Goal: Navigation & Orientation: Locate item on page

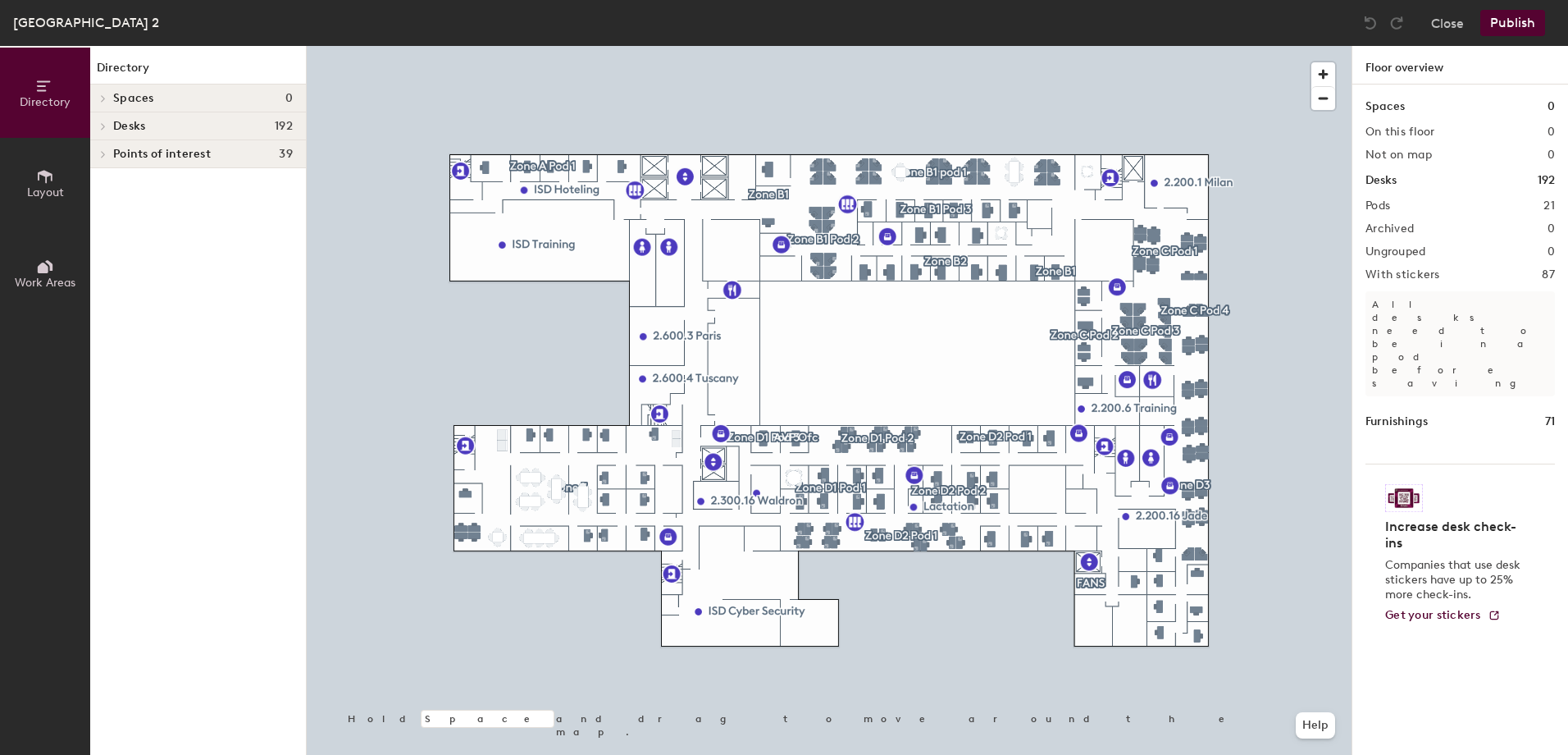
click at [97, 126] on span at bounding box center [102, 126] width 14 height 8
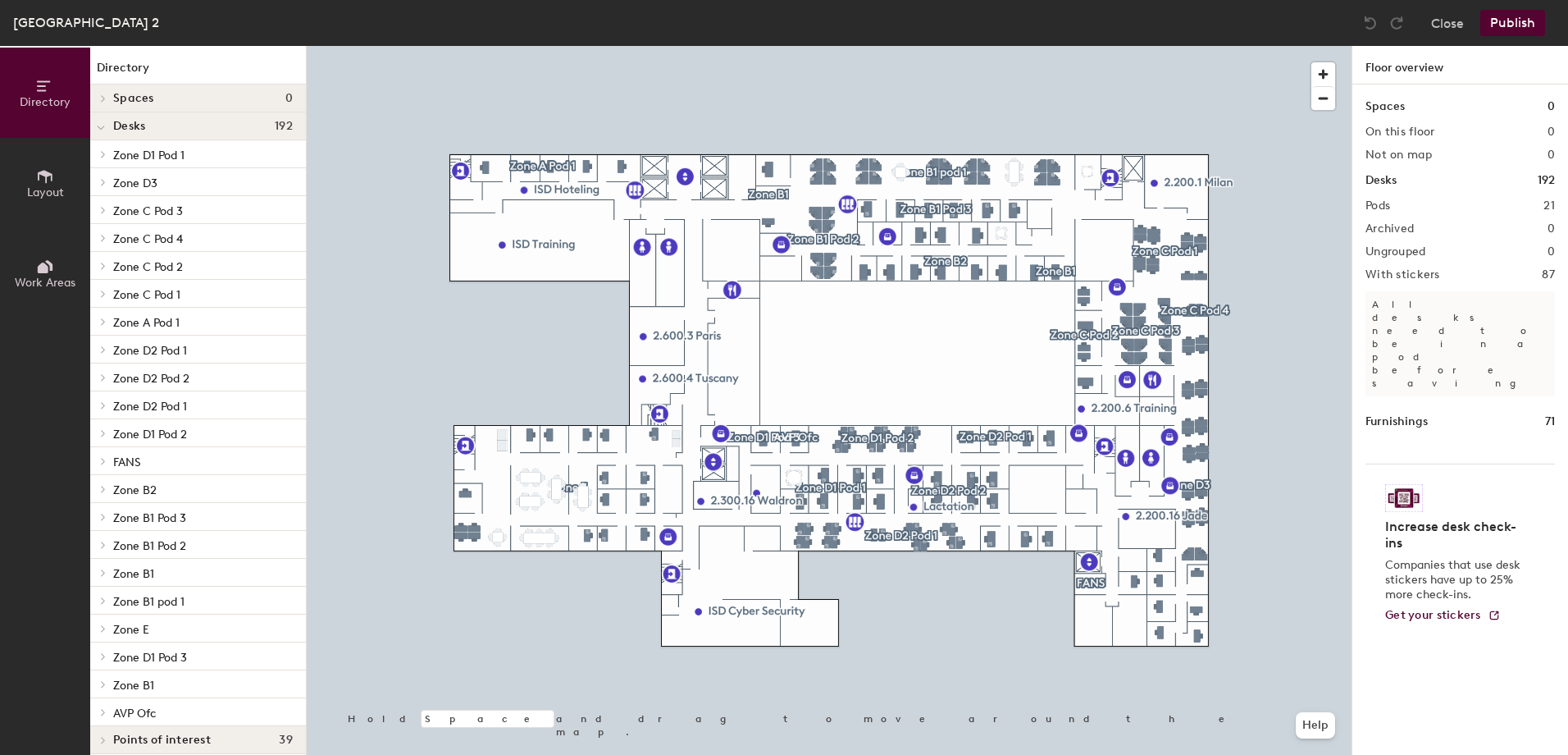
click at [105, 100] on icon at bounding box center [104, 99] width 7 height 8
click at [99, 128] on icon at bounding box center [101, 128] width 7 height 3
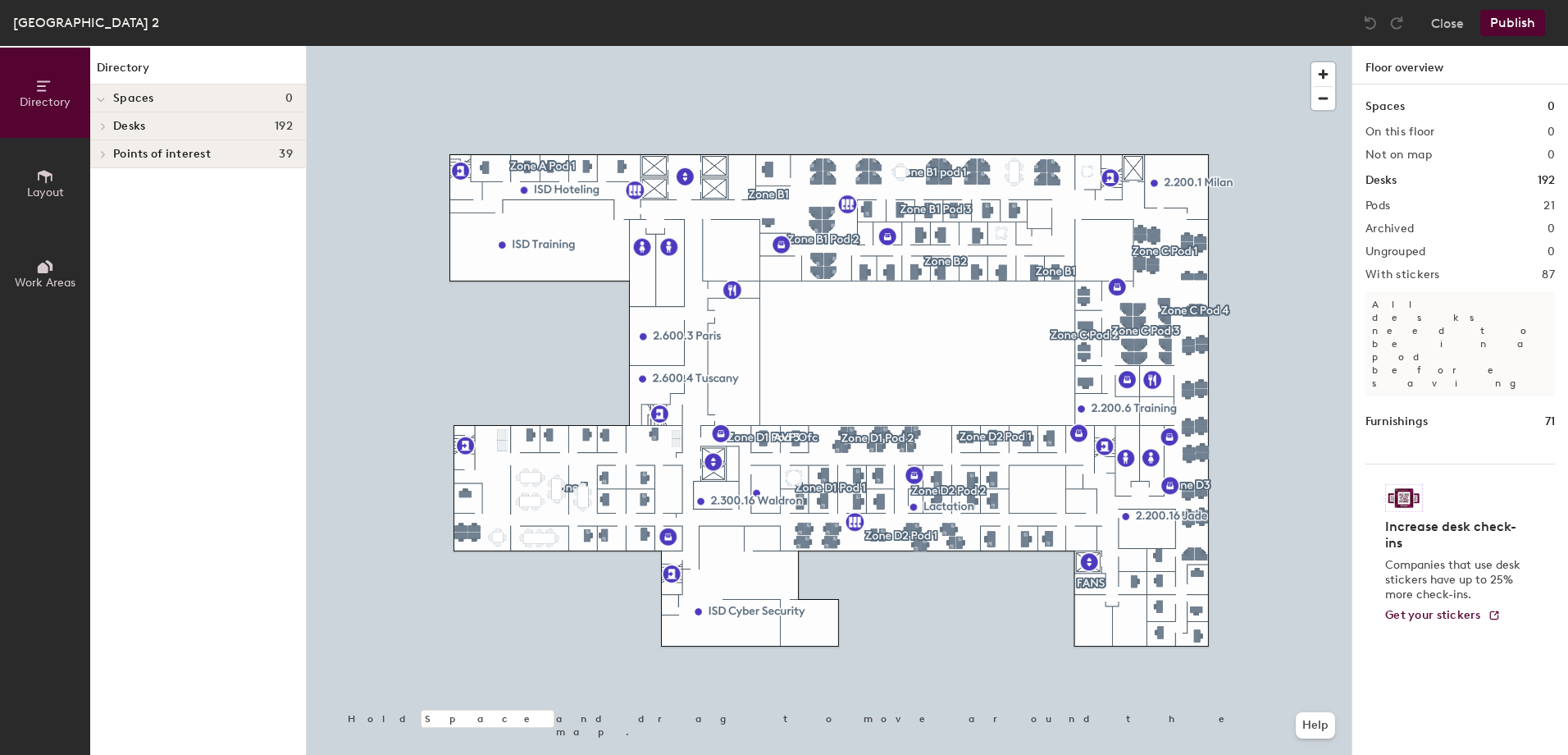
click at [101, 157] on icon at bounding box center [104, 155] width 7 height 8
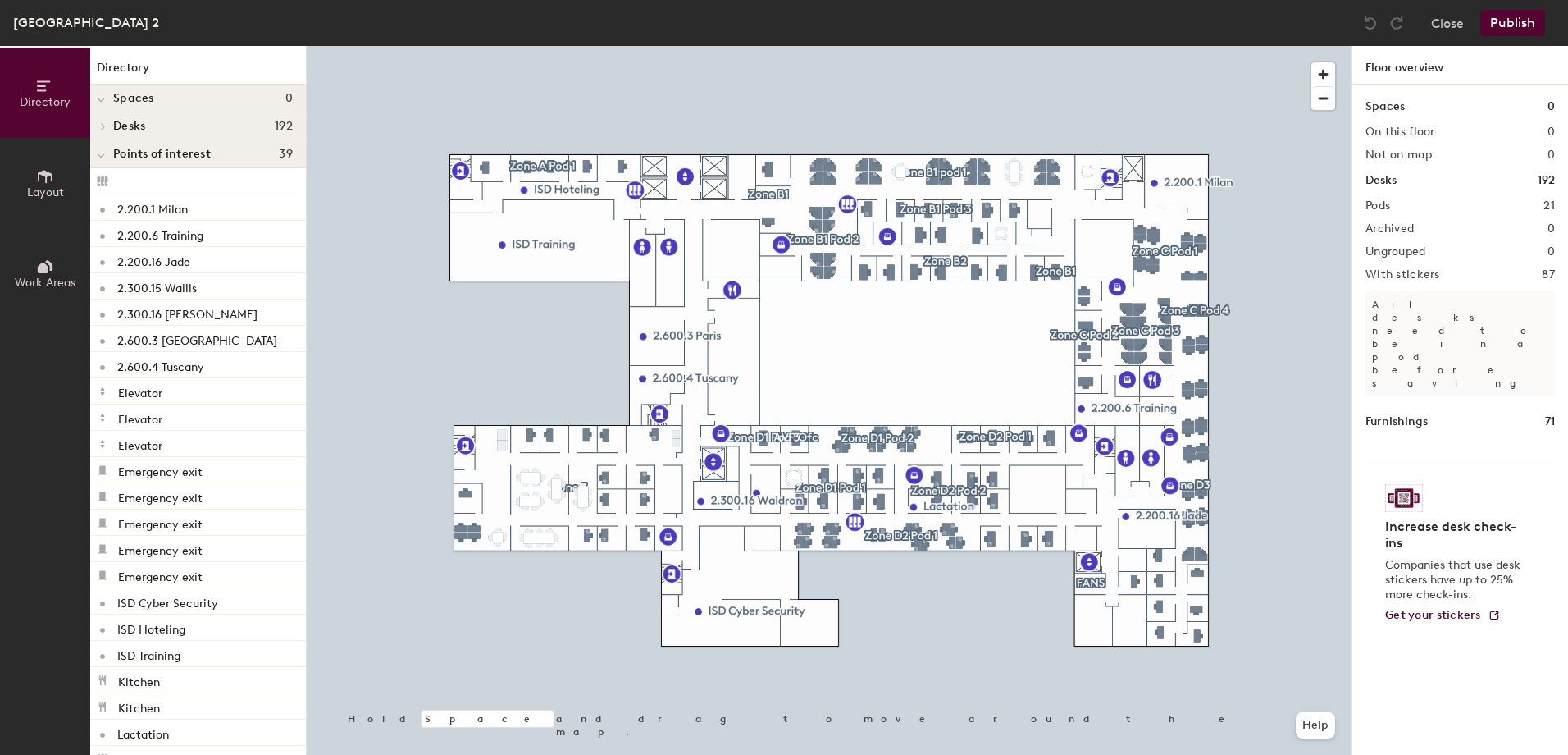
click at [101, 157] on icon at bounding box center [101, 156] width 7 height 3
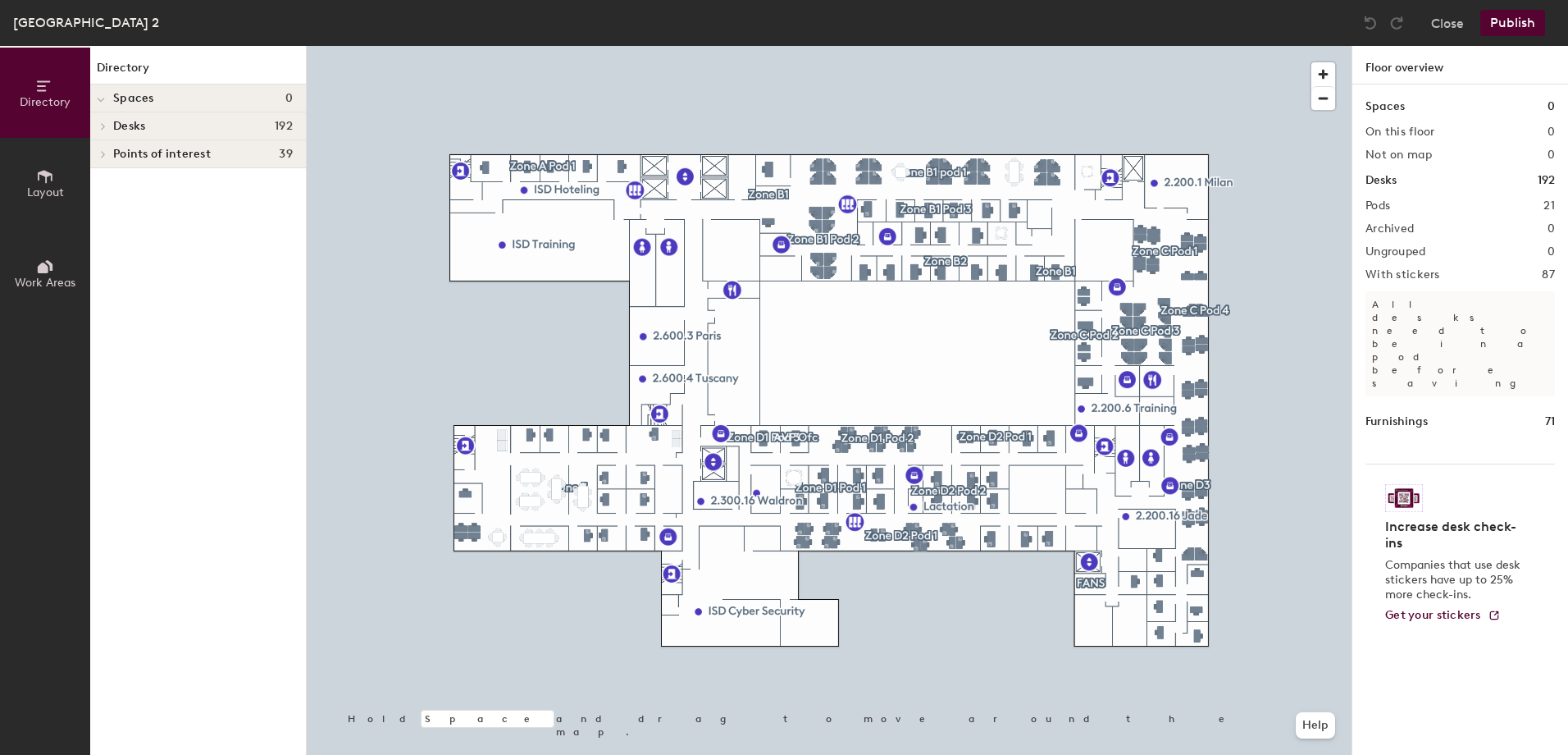
click at [48, 181] on icon at bounding box center [45, 176] width 18 height 18
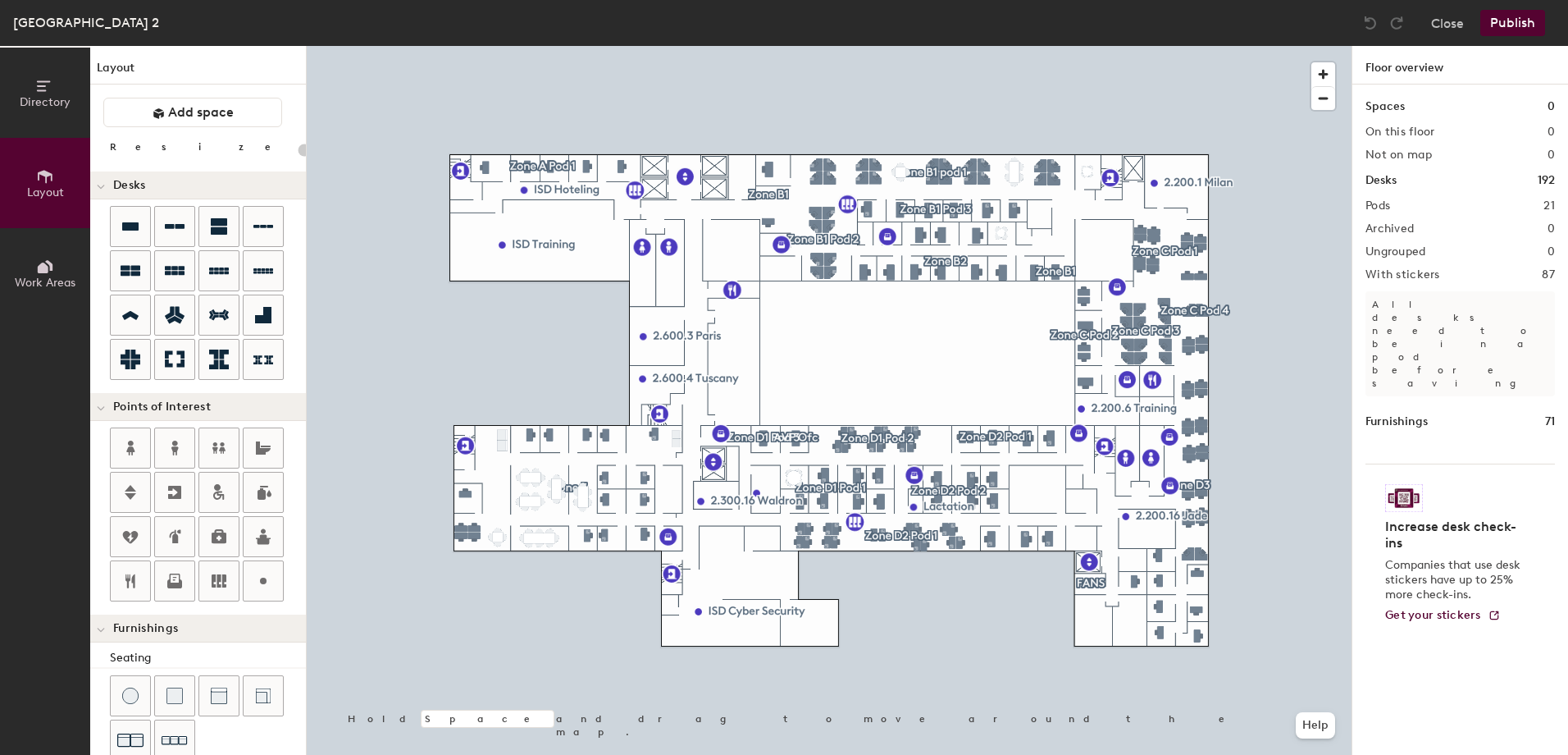
click at [47, 87] on icon at bounding box center [45, 86] width 18 height 18
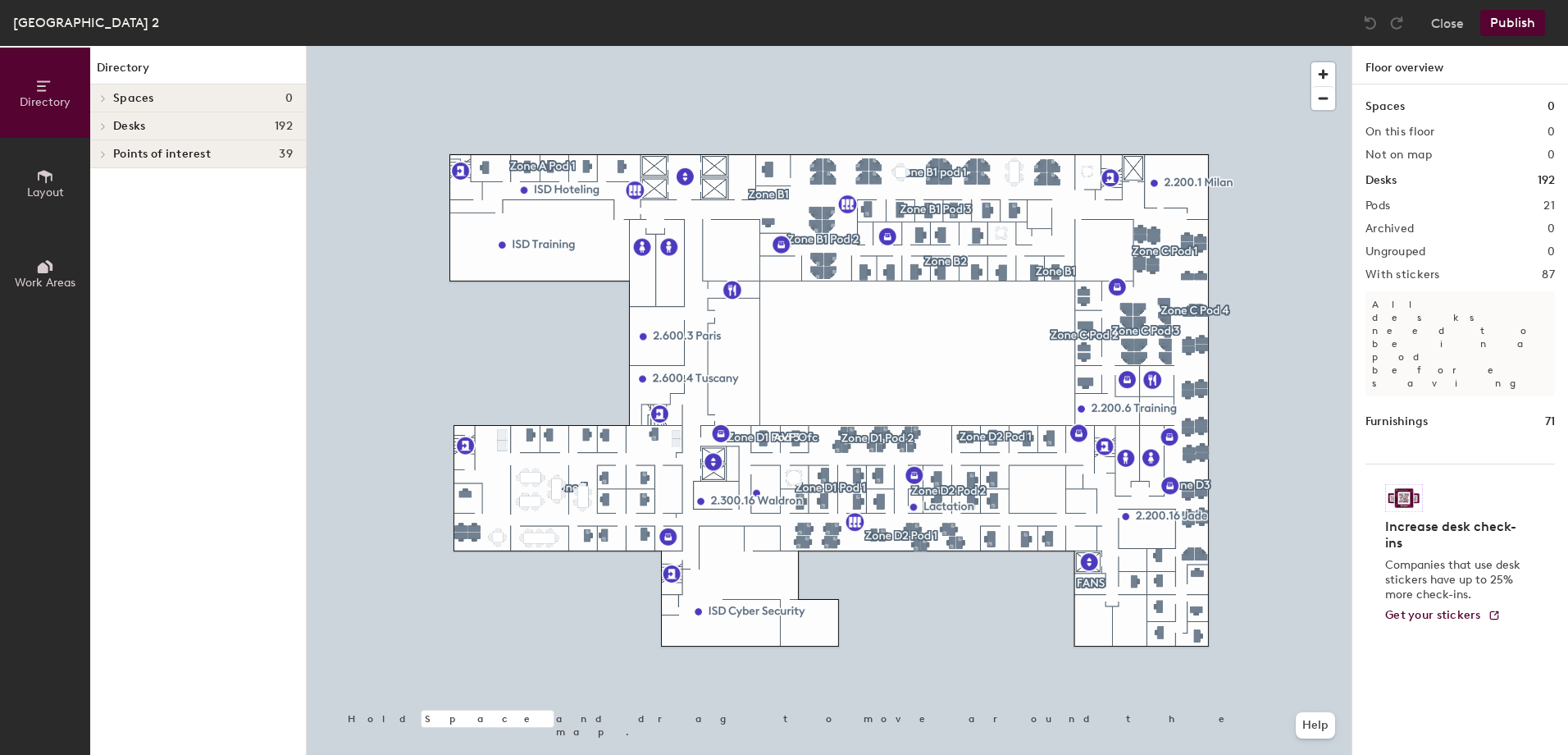
click at [286, 121] on span "192" at bounding box center [284, 126] width 18 height 13
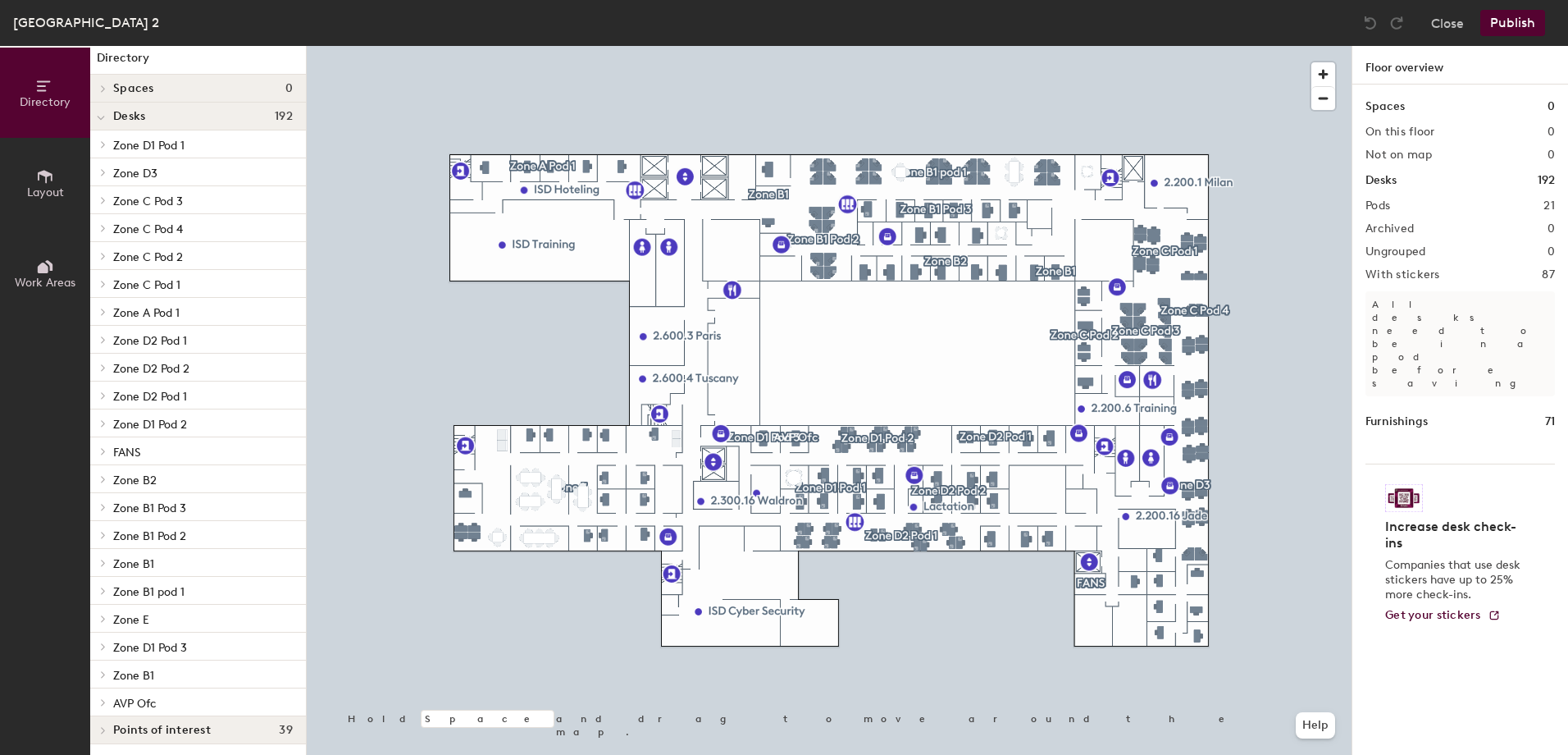
scroll to position [13, 0]
click at [164, 335] on span "Zone D2 Pod 1" at bounding box center [150, 338] width 74 height 14
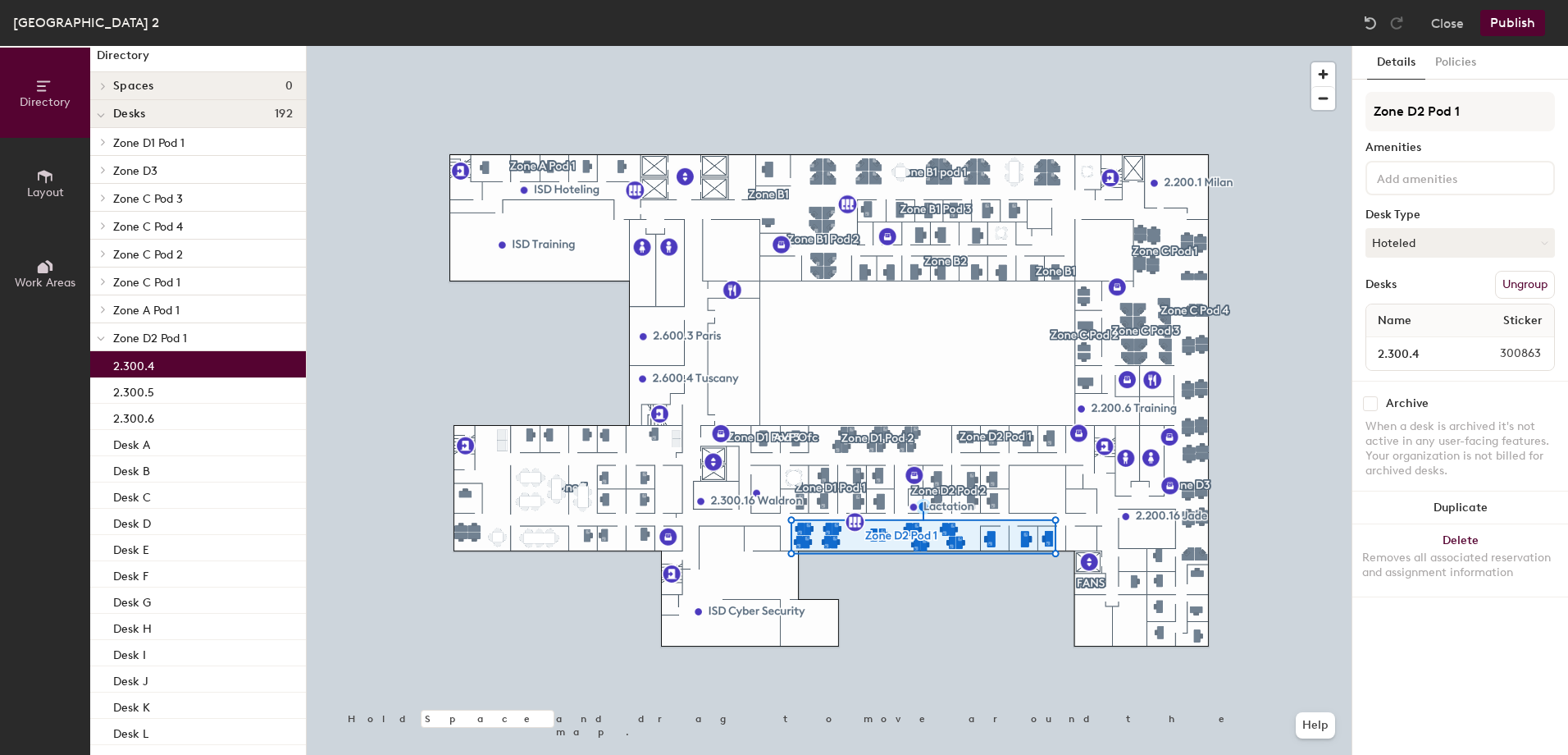
click at [129, 362] on p "2.300.4" at bounding box center [133, 364] width 41 height 19
click at [138, 391] on p "2.300.5" at bounding box center [133, 390] width 41 height 19
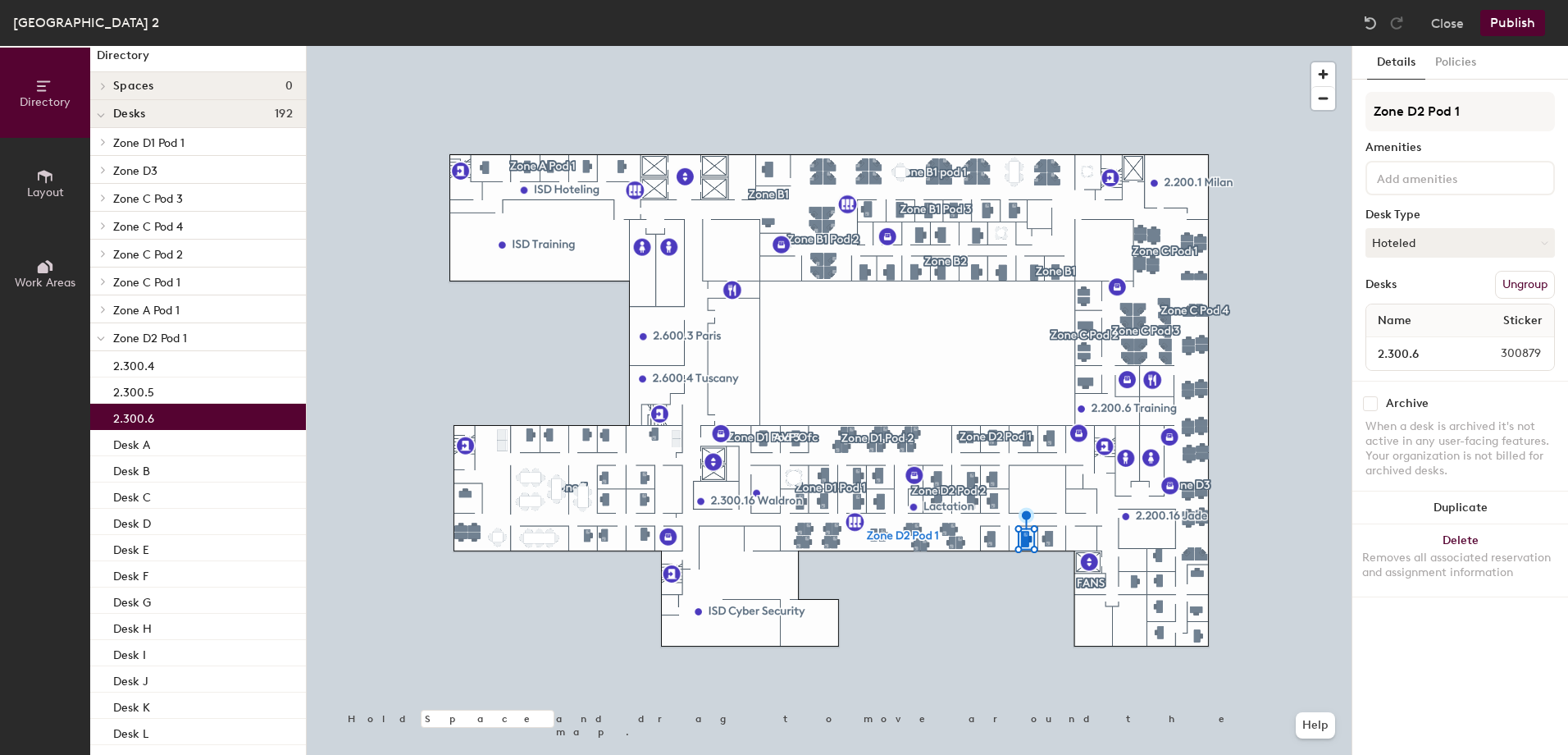
click at [133, 416] on p "2.300.6" at bounding box center [133, 416] width 41 height 19
click at [100, 334] on span at bounding box center [101, 338] width 8 height 14
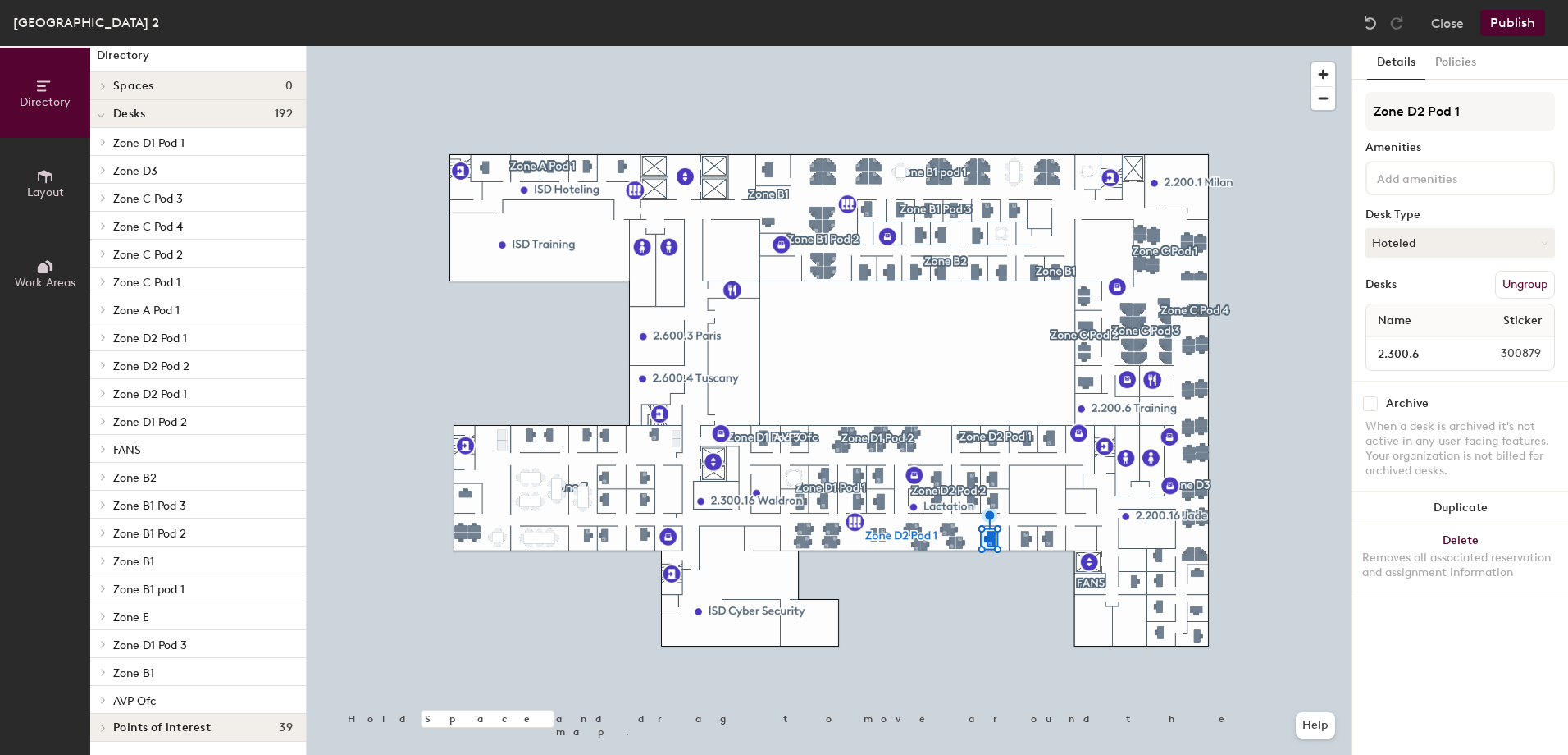
click at [104, 364] on icon at bounding box center [104, 365] width 3 height 7
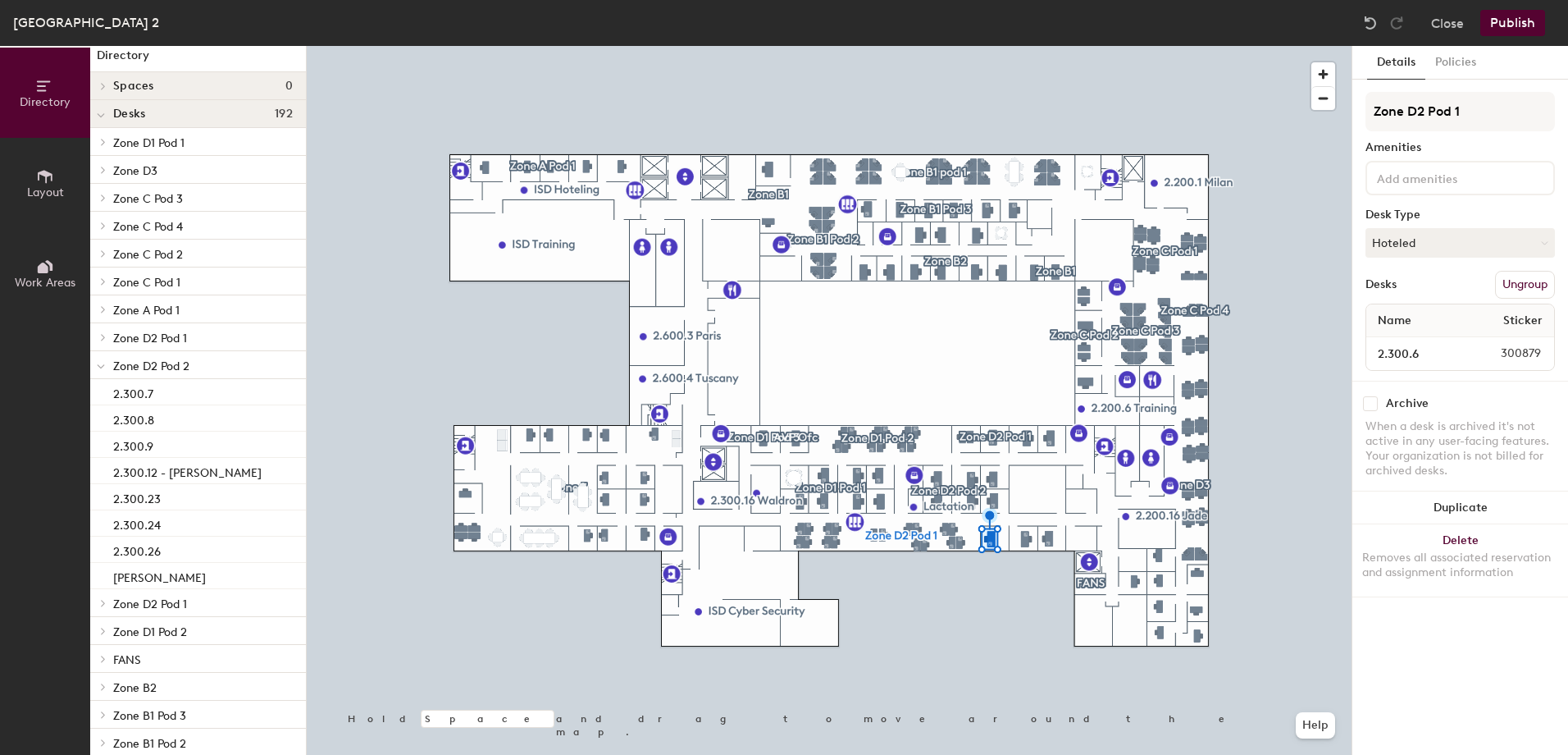
click at [102, 364] on icon at bounding box center [101, 367] width 8 height 7
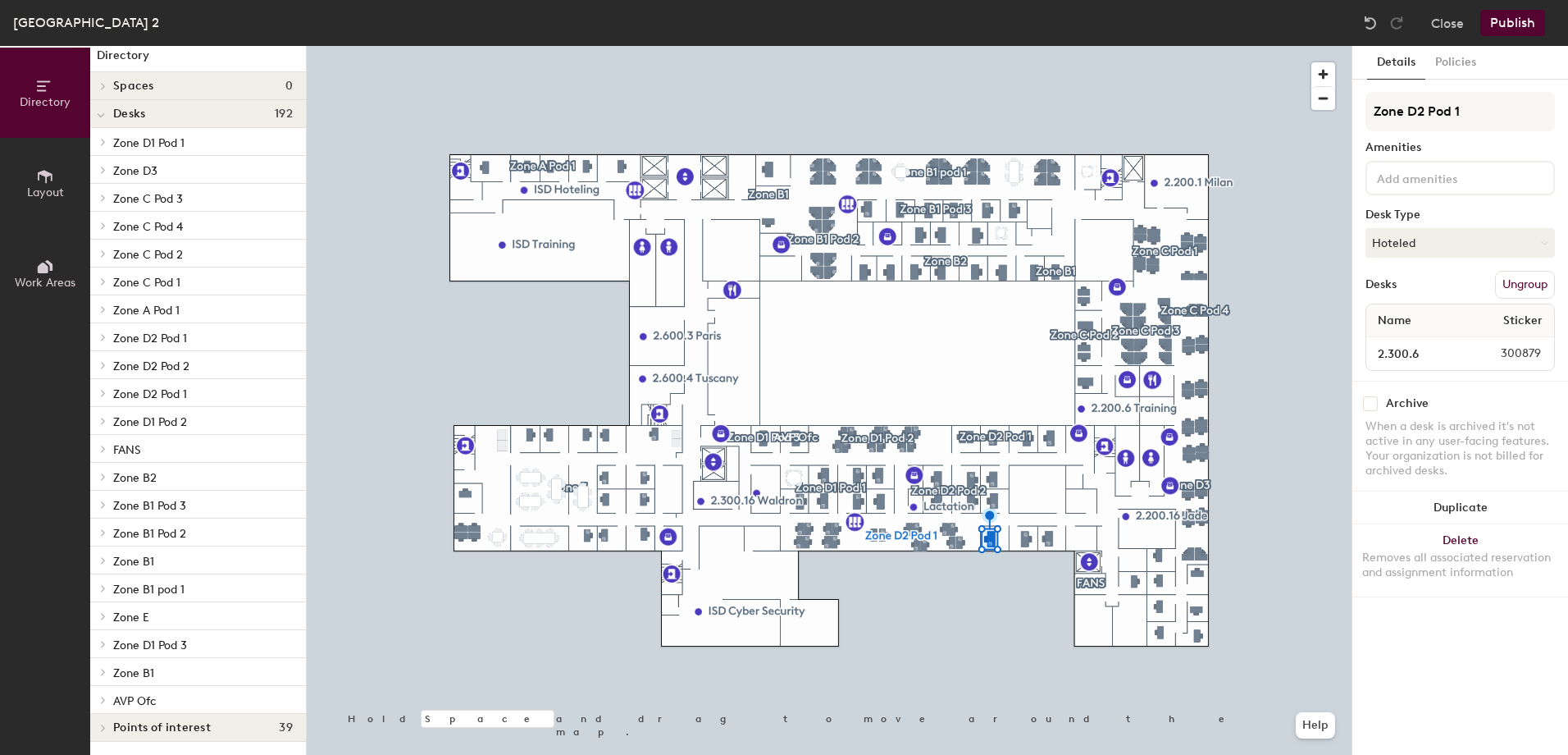
click at [100, 394] on icon at bounding box center [104, 393] width 7 height 8
click at [105, 546] on div at bounding box center [101, 552] width 22 height 27
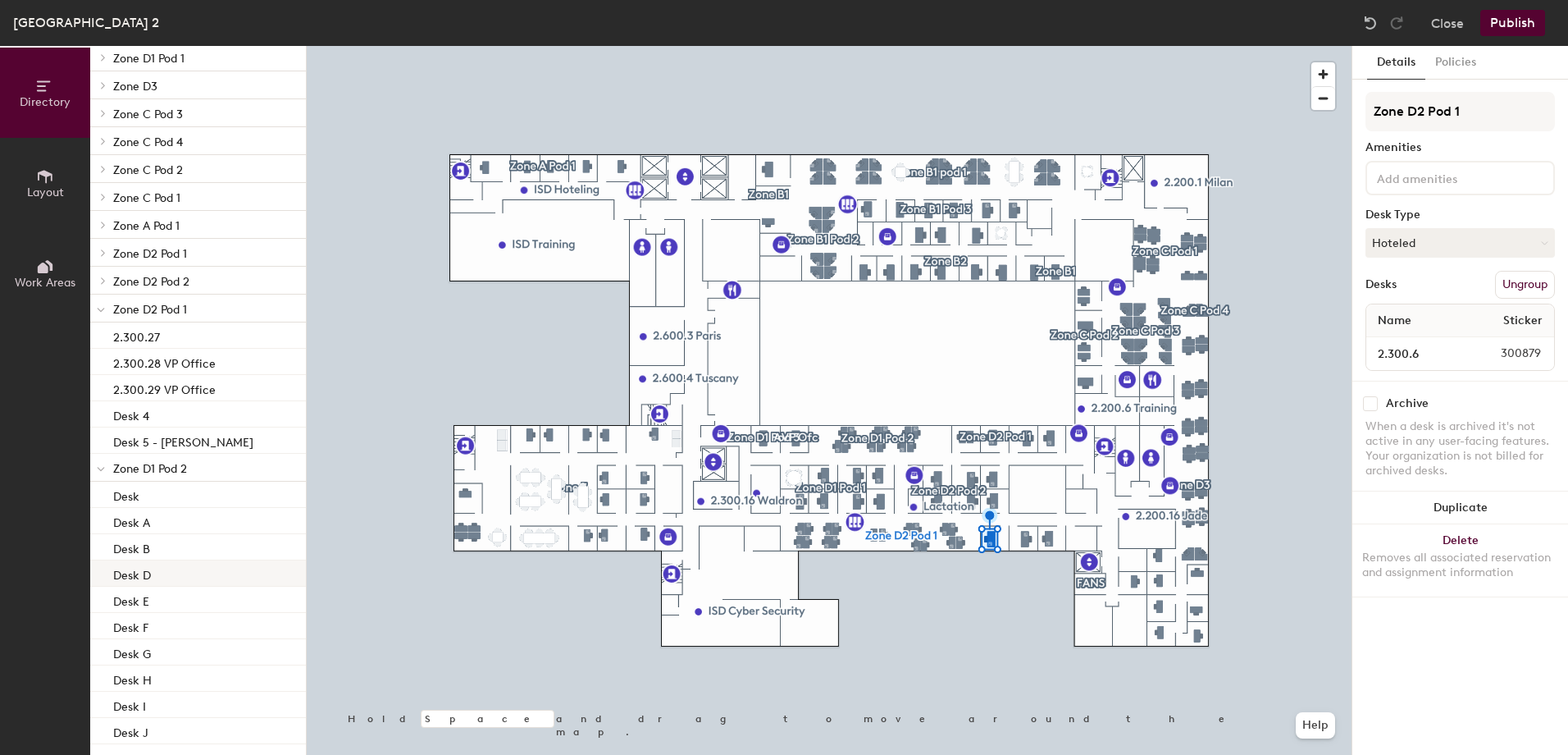
scroll to position [94, 0]
click at [104, 470] on icon at bounding box center [101, 472] width 8 height 7
click at [1437, 17] on button "Close" at bounding box center [1447, 23] width 33 height 26
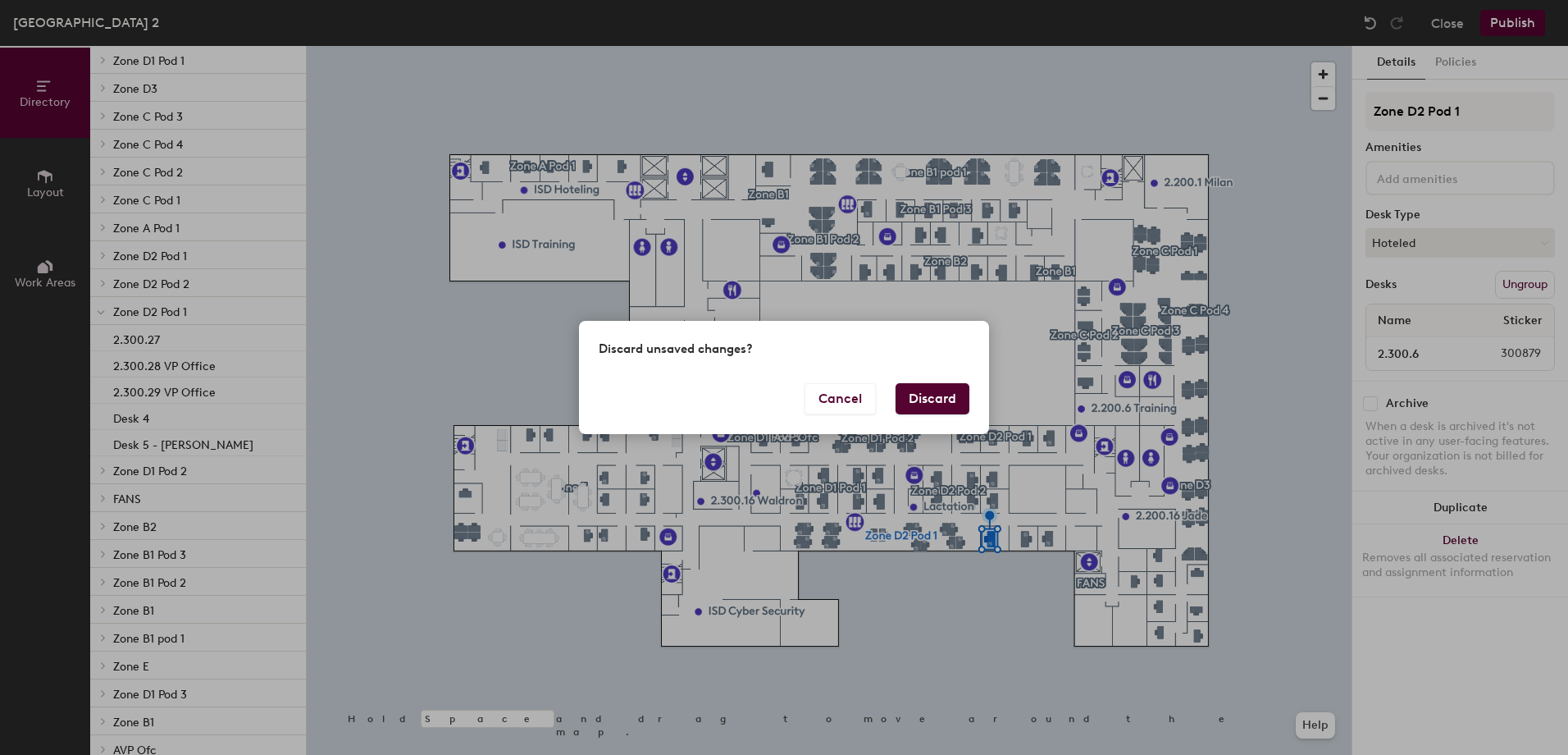
click at [940, 400] on button "Discard" at bounding box center [932, 398] width 74 height 31
